Goal: Navigation & Orientation: Find specific page/section

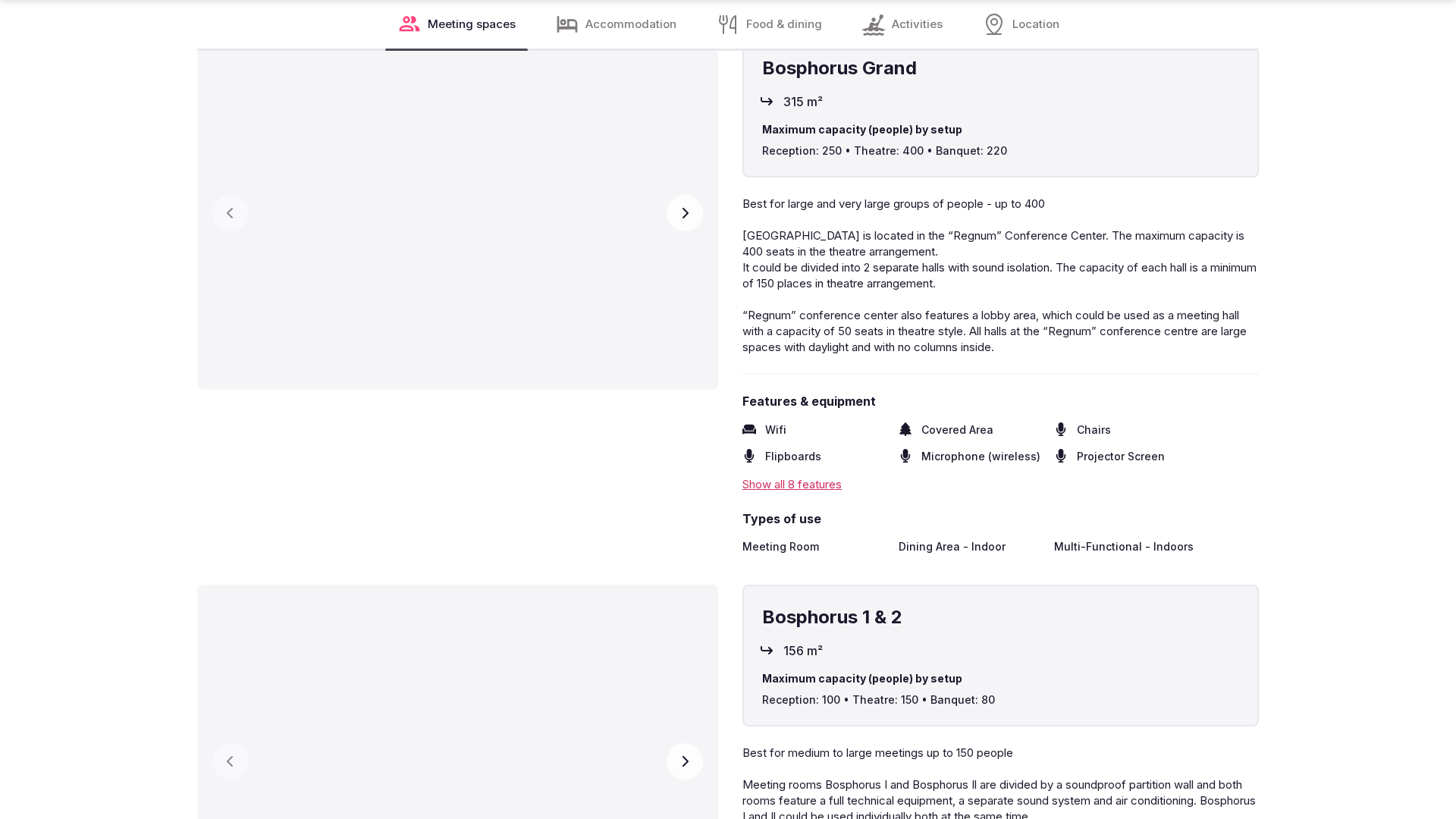
scroll to position [3053, 0]
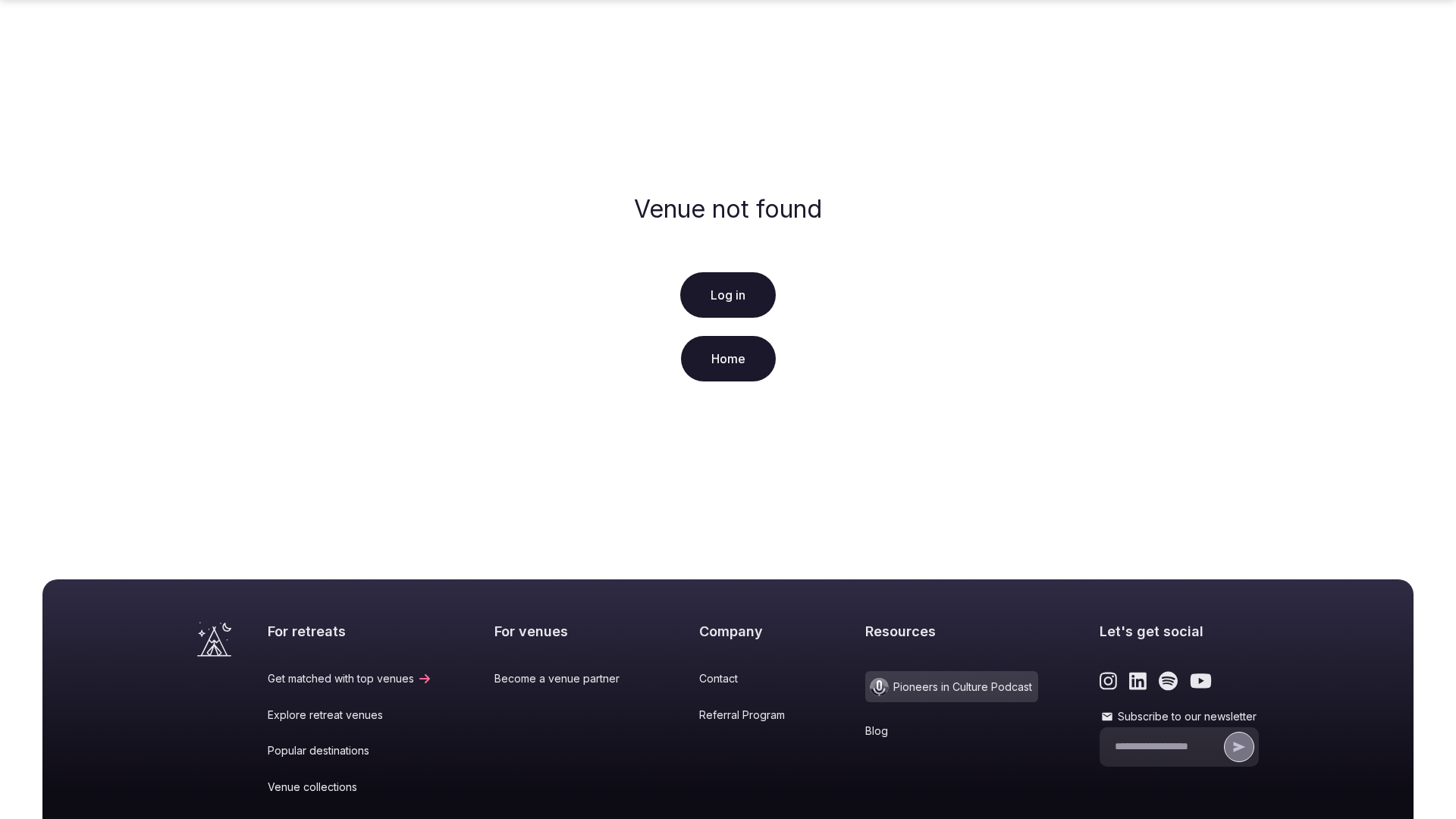
scroll to position [225, 0]
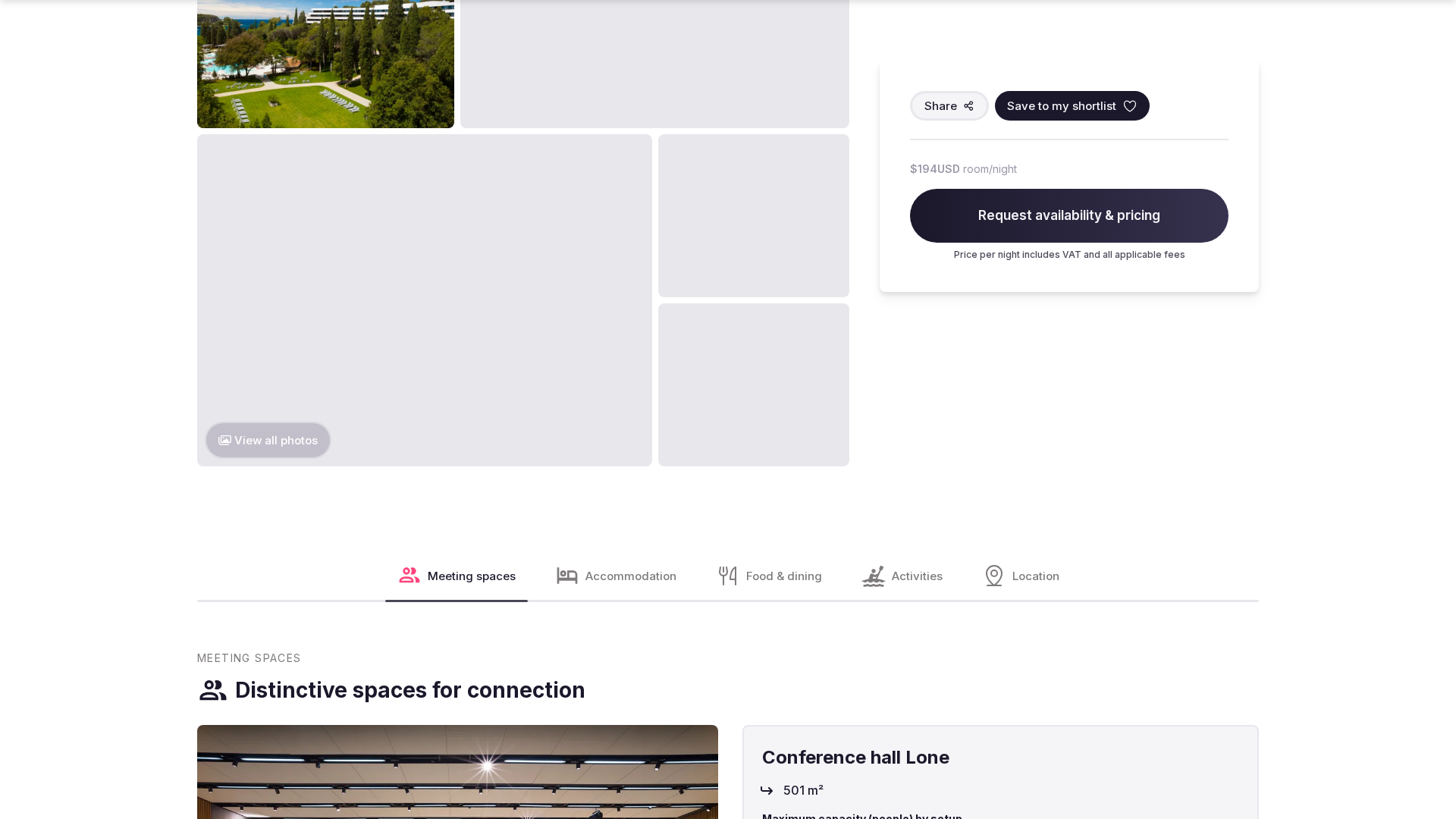
scroll to position [2313, 0]
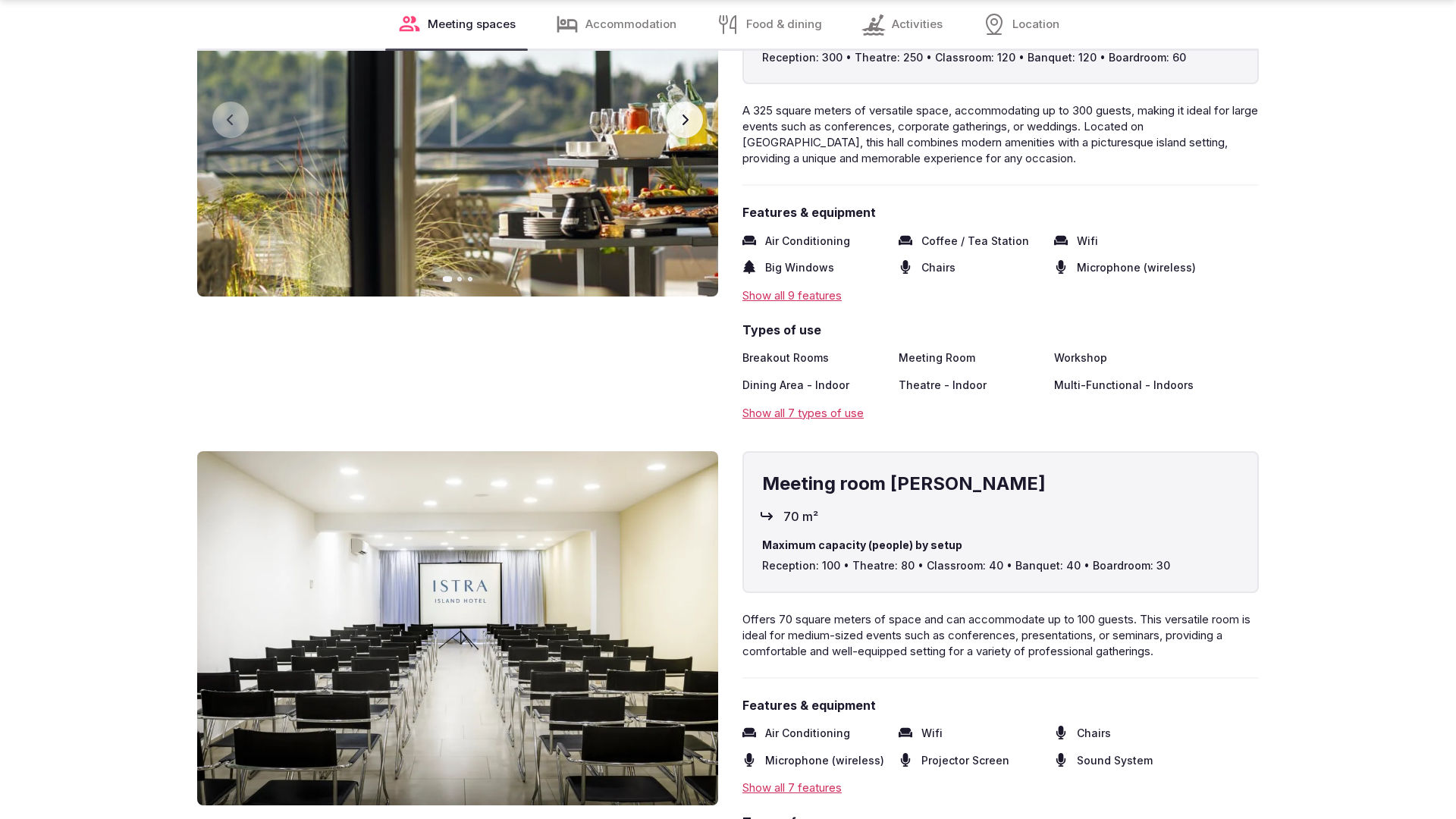
scroll to position [3050, 0]
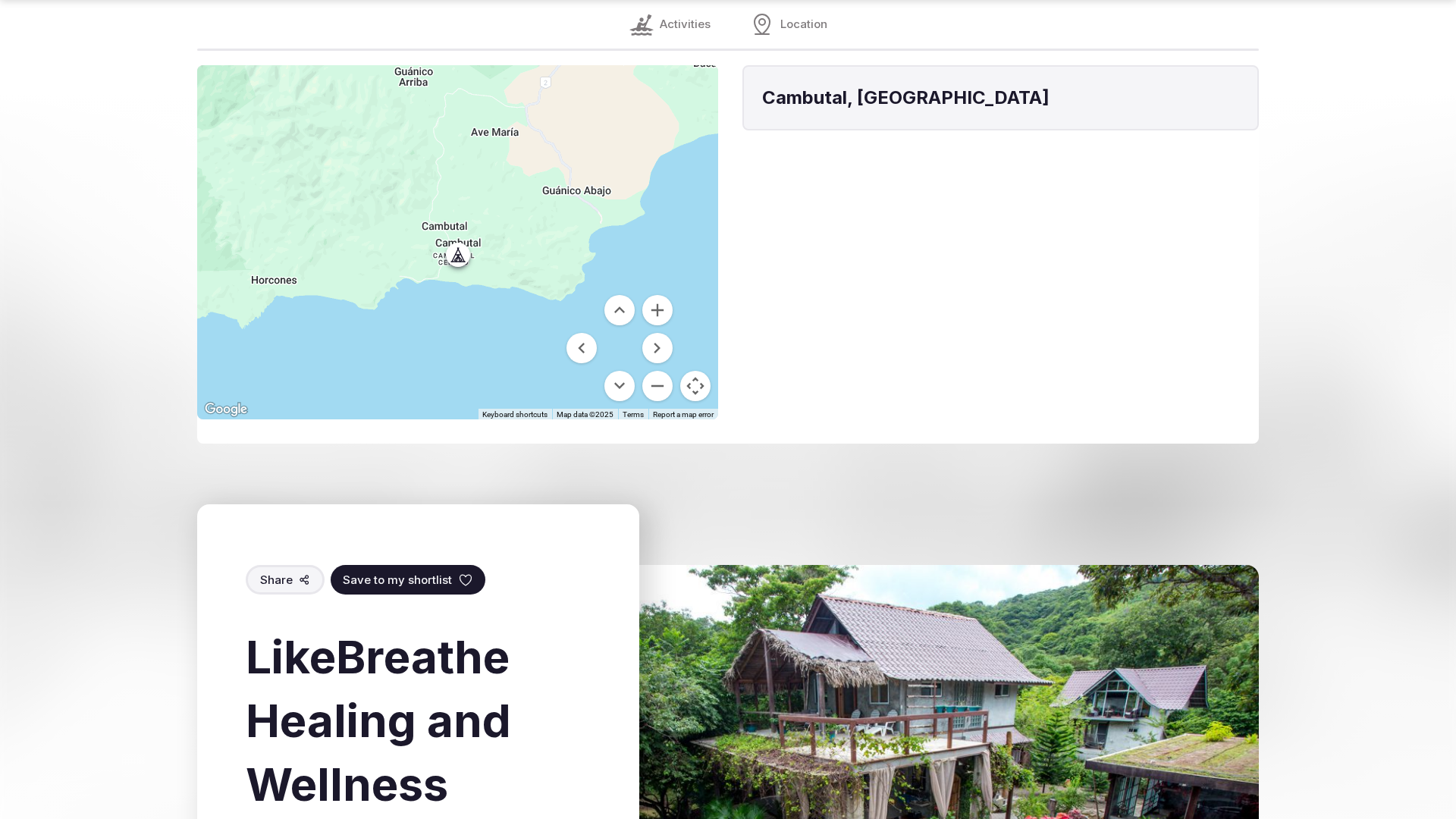
scroll to position [2266, 0]
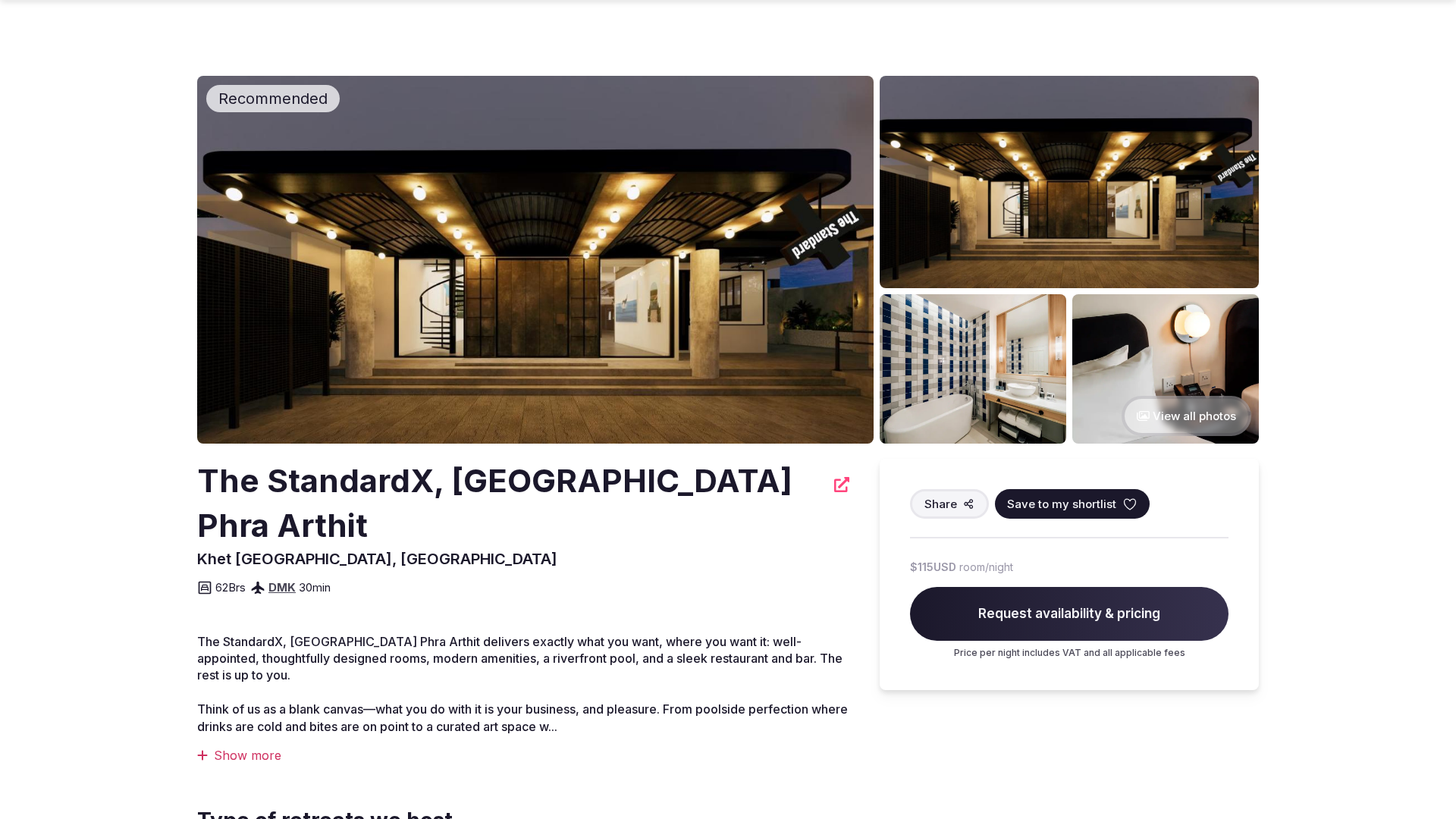
scroll to position [742, 0]
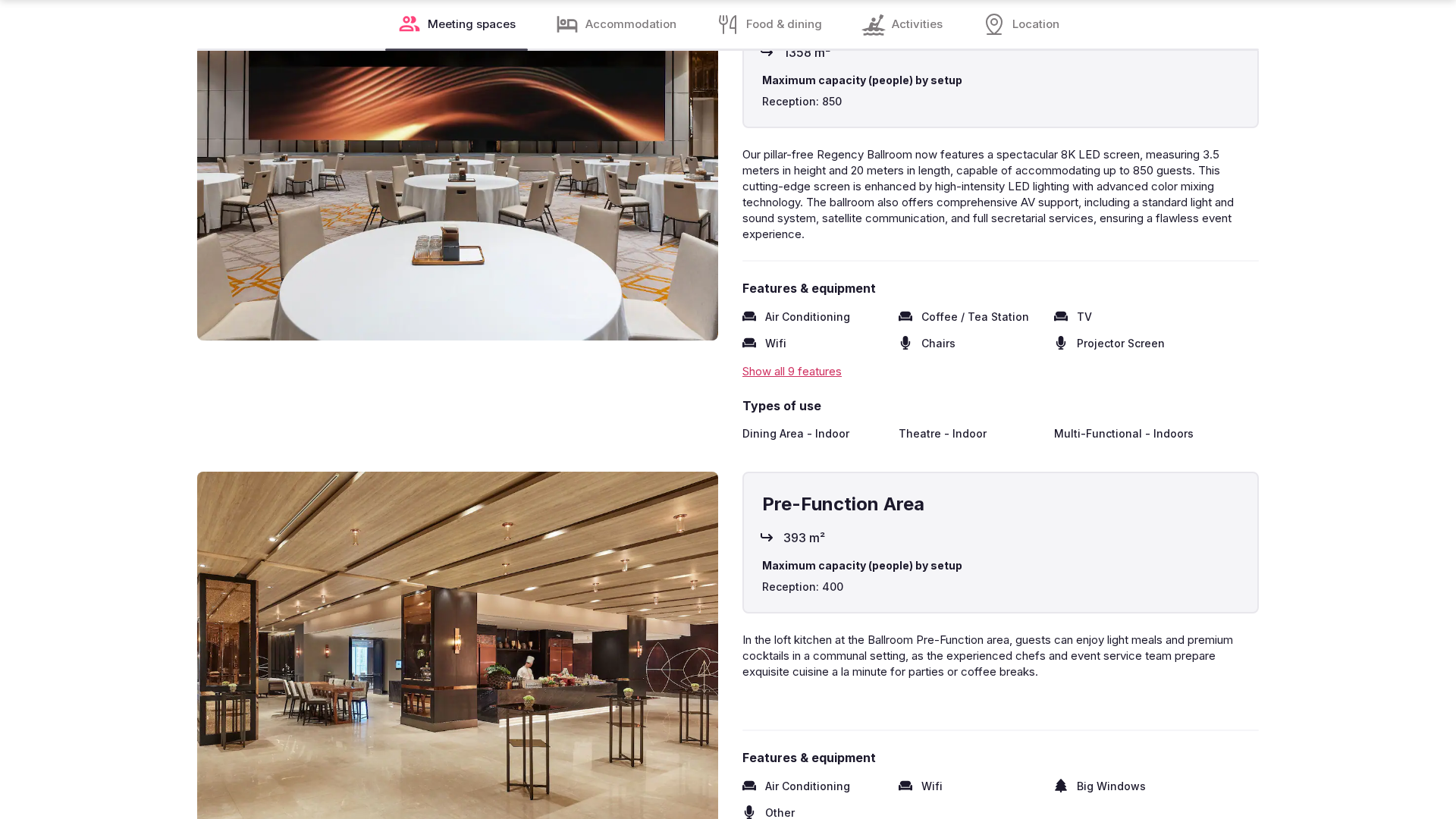
scroll to position [3053, 0]
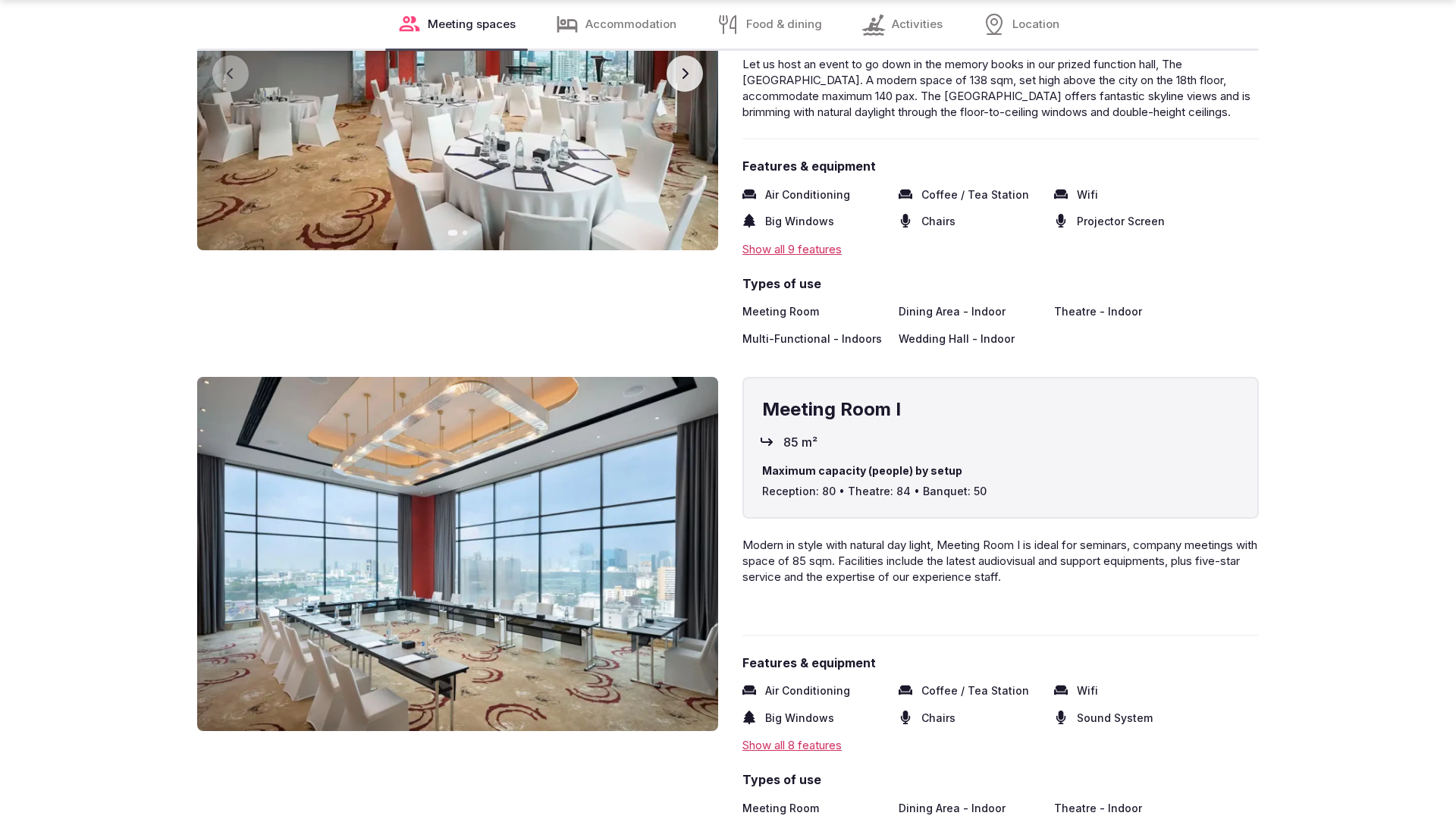
scroll to position [3053, 0]
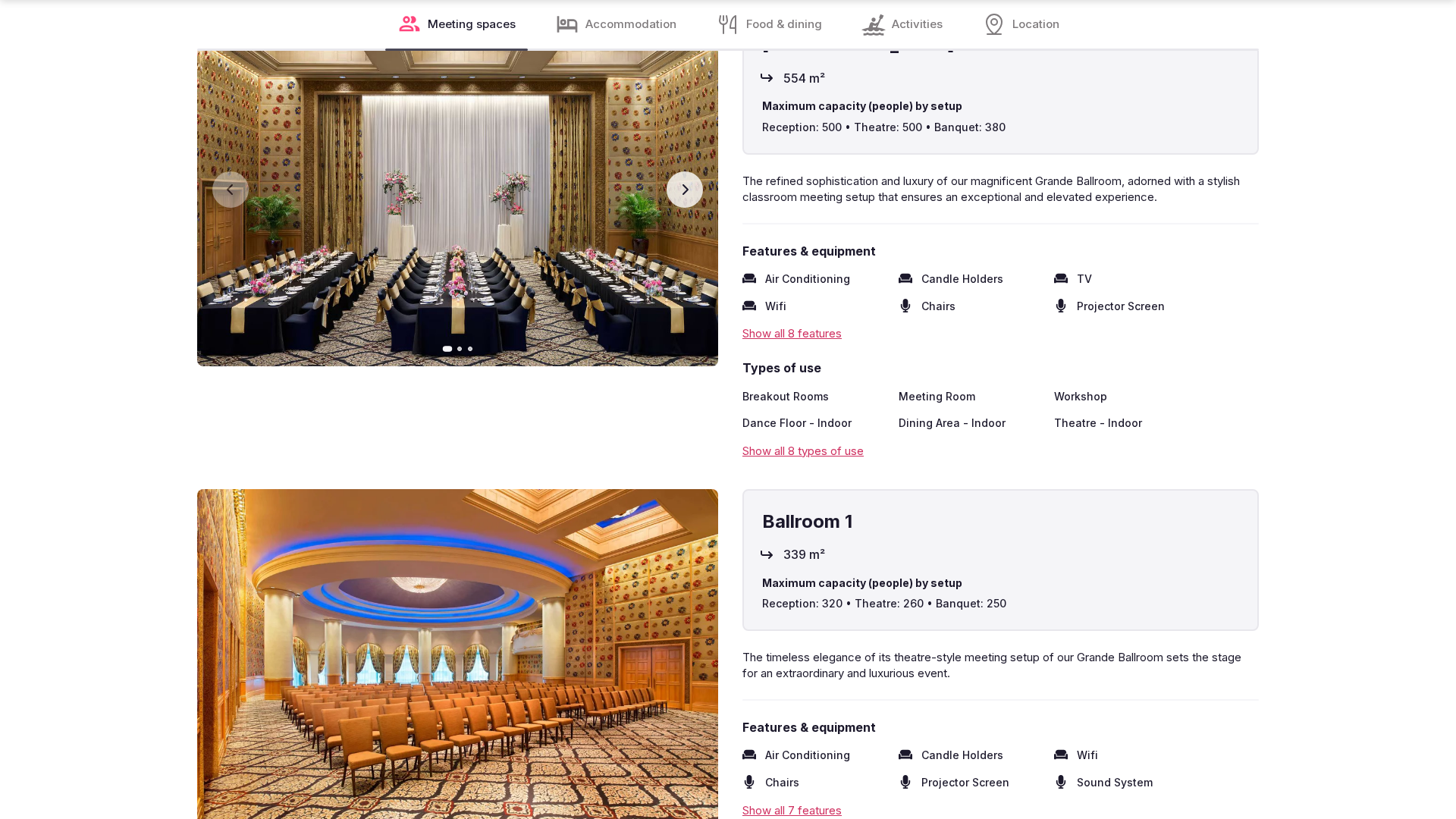
scroll to position [3053, 0]
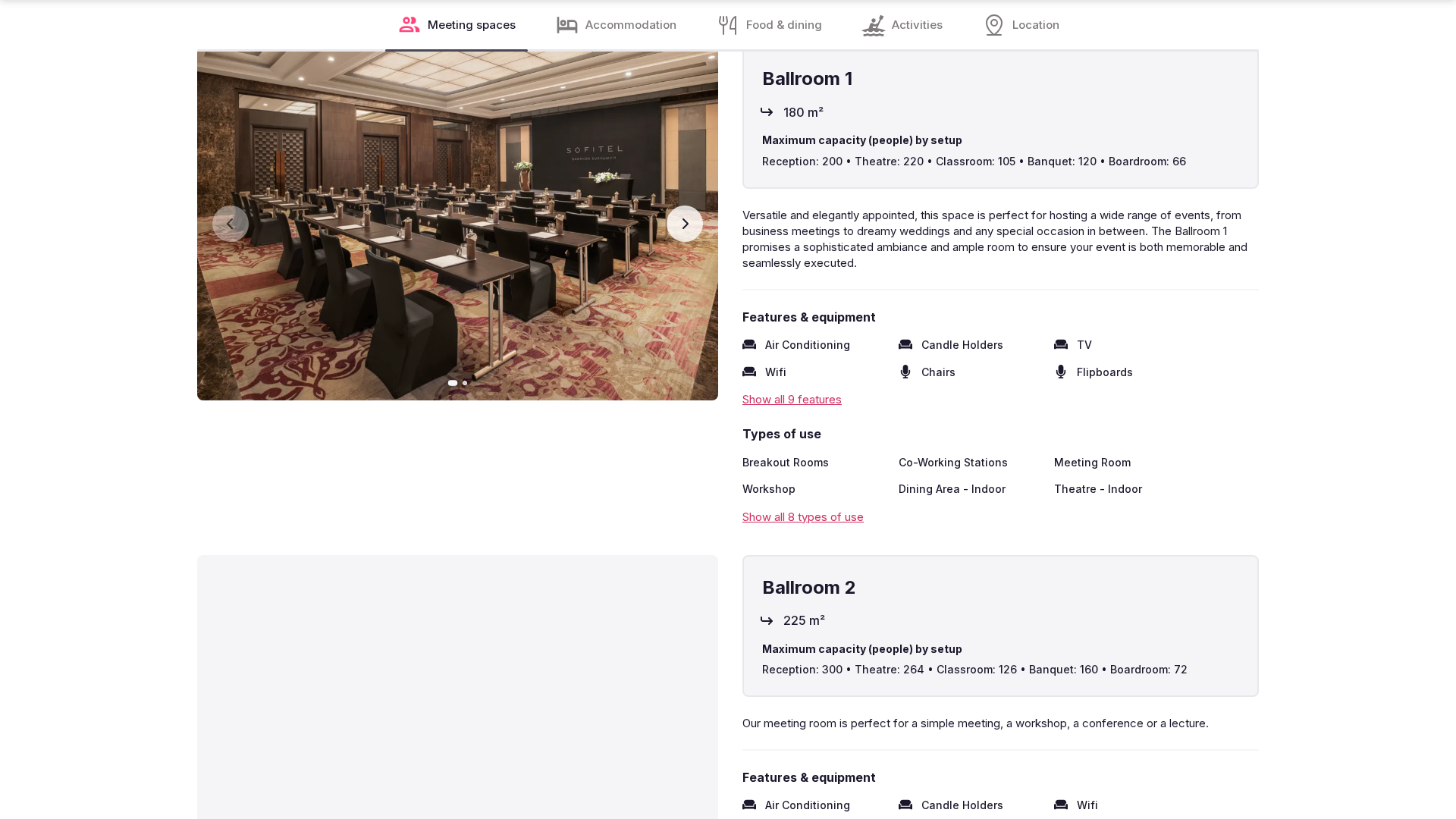
scroll to position [3037, 0]
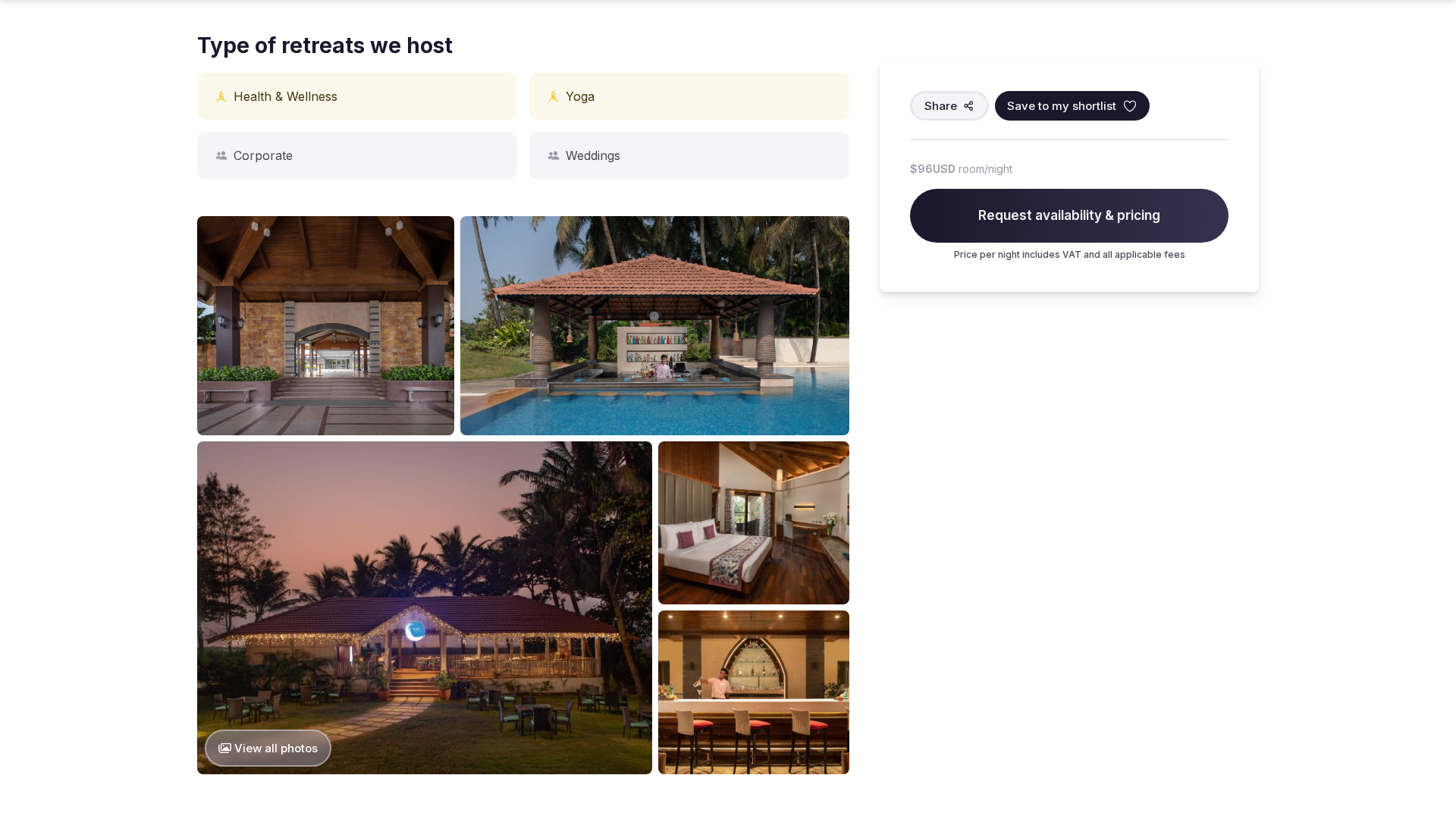
scroll to position [1529, 0]
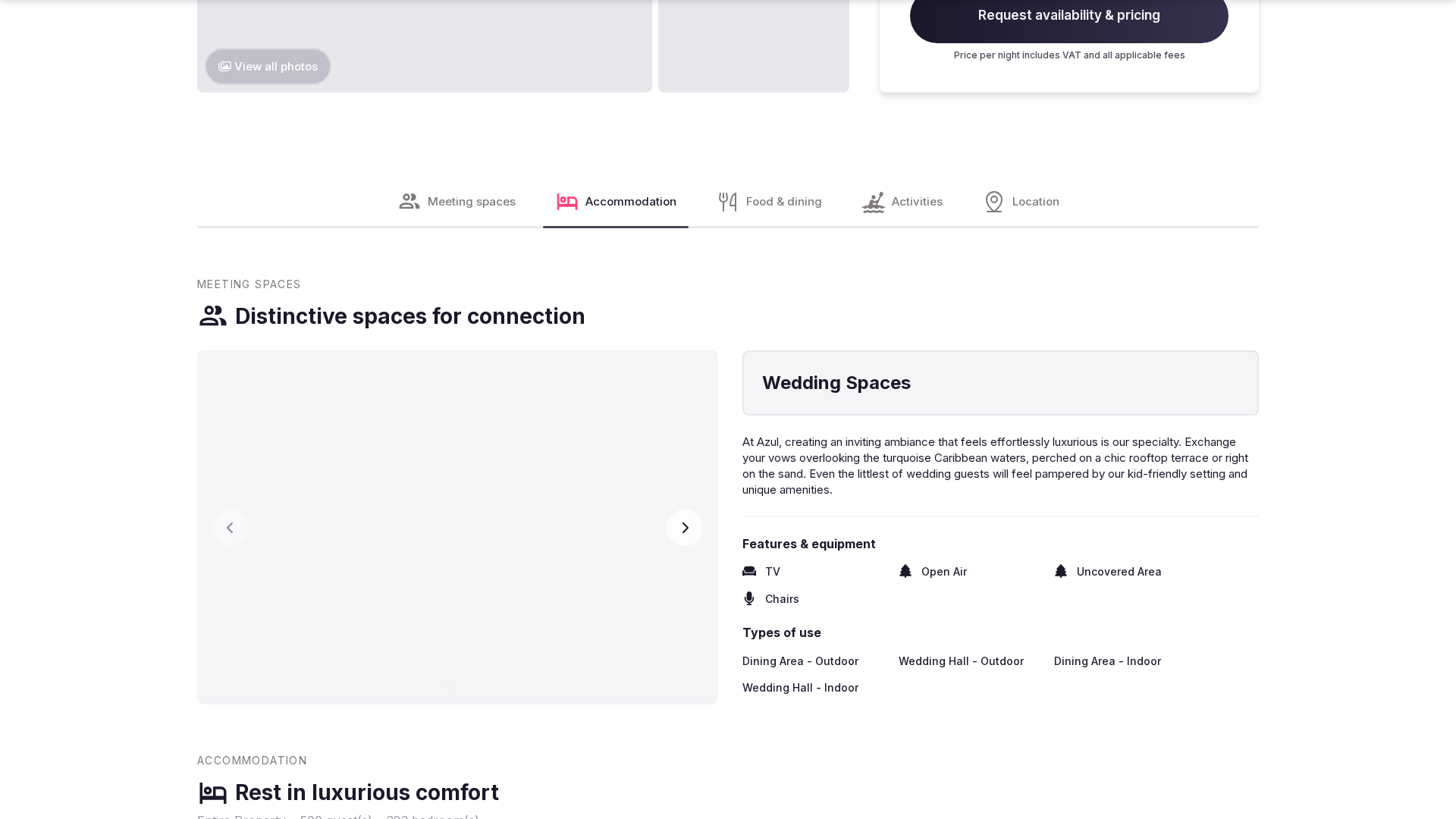
scroll to position [2317, 0]
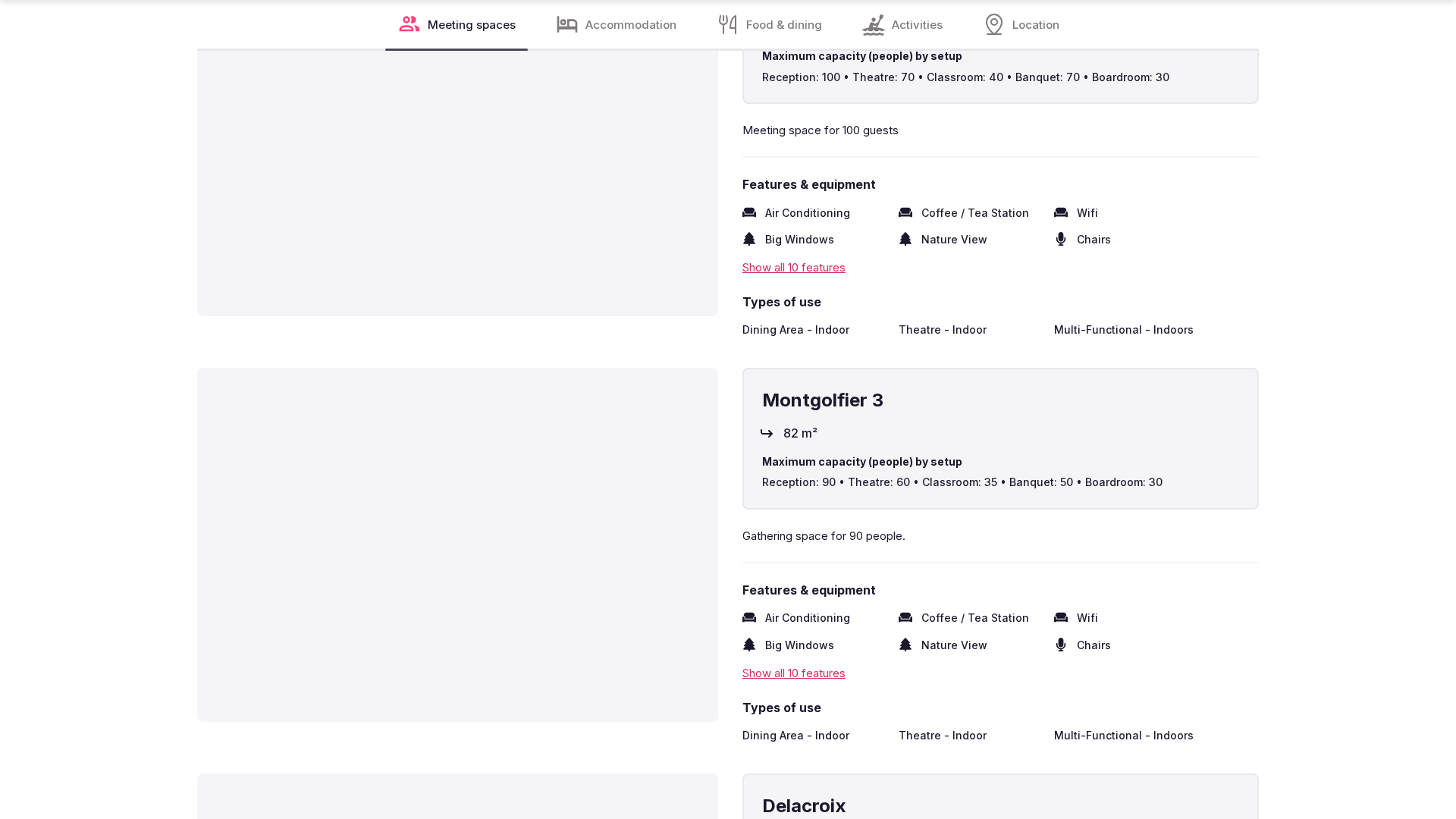
scroll to position [3009, 0]
